Goal: Entertainment & Leisure: Consume media (video, audio)

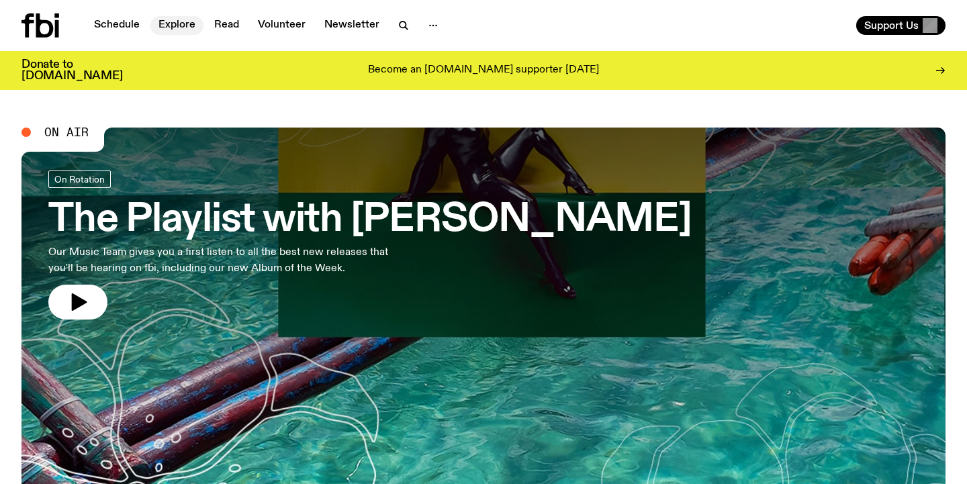
click at [175, 21] on link "Explore" at bounding box center [176, 25] width 53 height 19
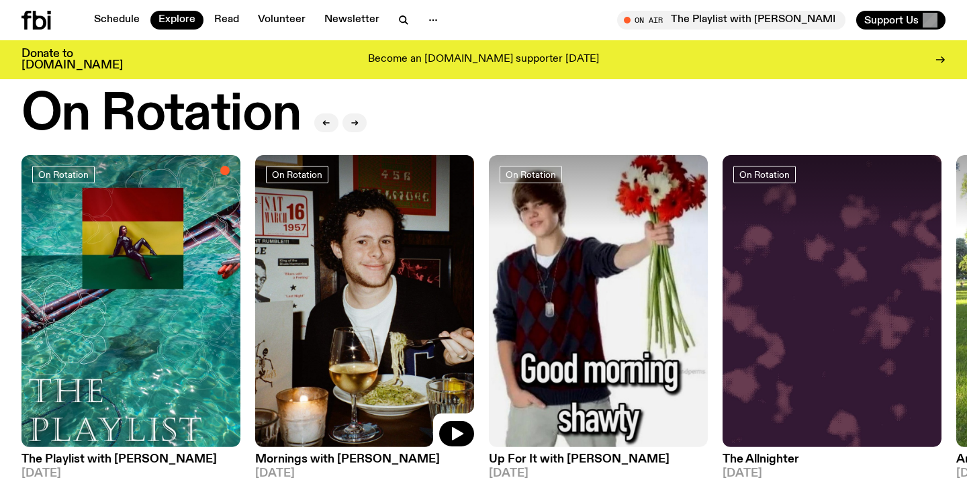
scroll to position [517, 0]
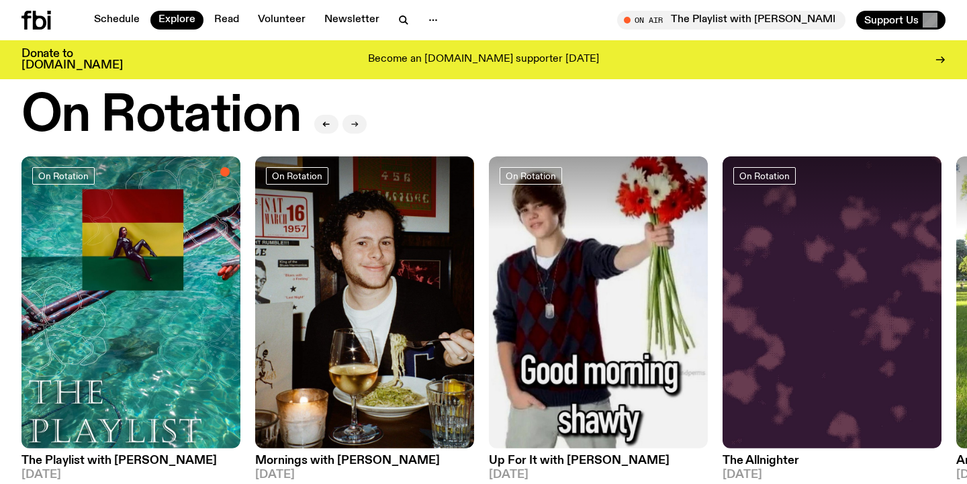
click at [350, 120] on icon "button" at bounding box center [354, 124] width 8 height 8
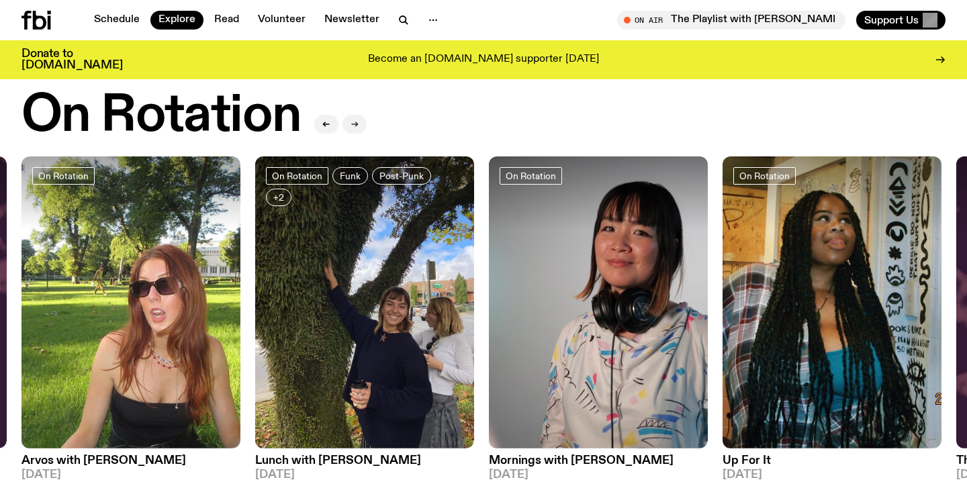
click at [350, 120] on icon "button" at bounding box center [354, 124] width 8 height 8
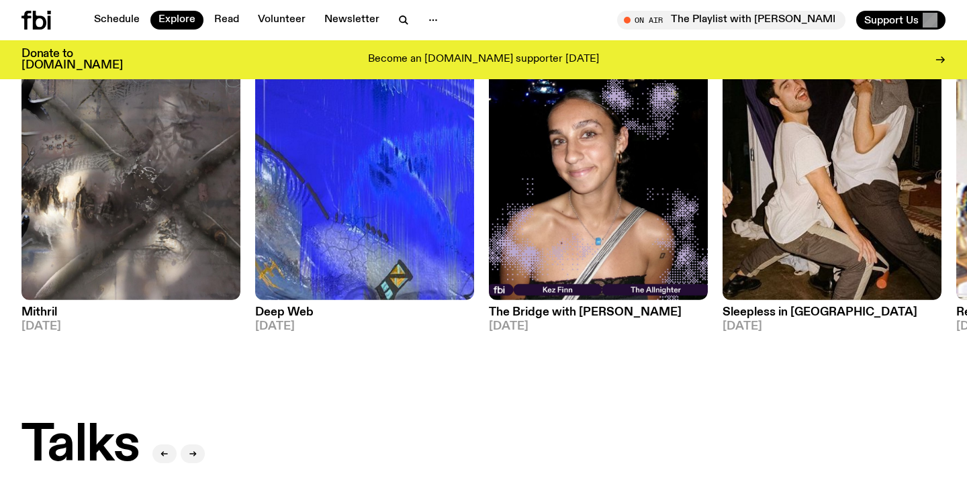
scroll to position [935, 0]
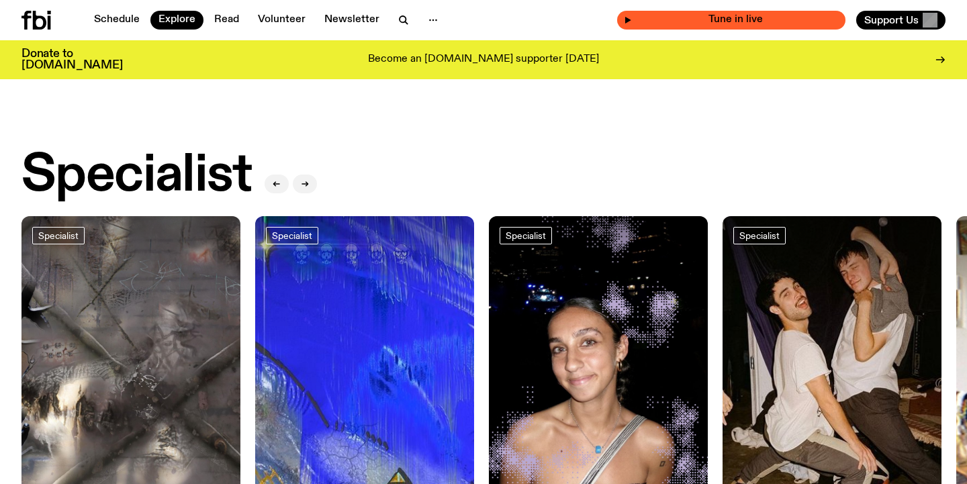
click at [757, 25] on span "Tune in live" at bounding box center [735, 20] width 207 height 10
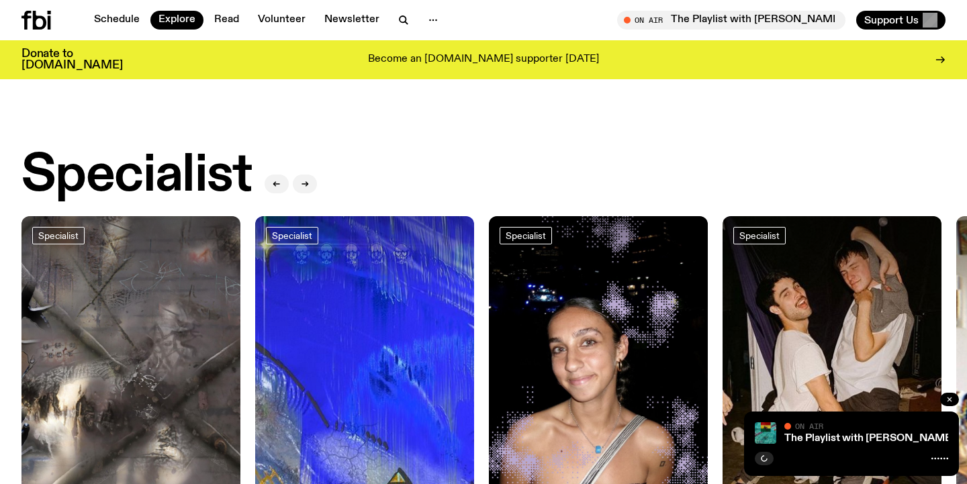
click at [944, 400] on button "button" at bounding box center [949, 399] width 19 height 13
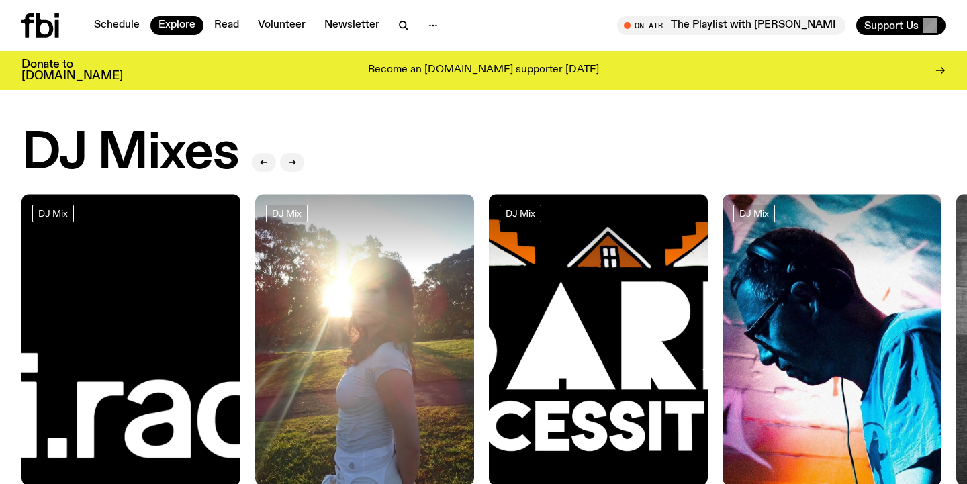
scroll to position [0, 0]
